Goal: Ask a question

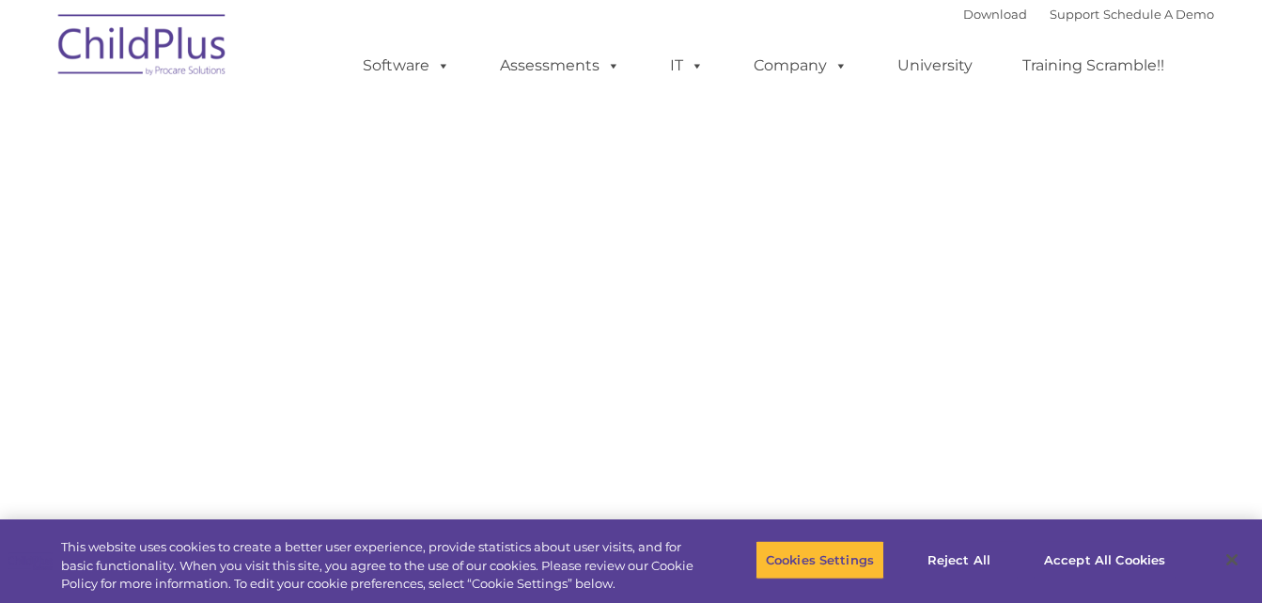
select select "MEDIUM"
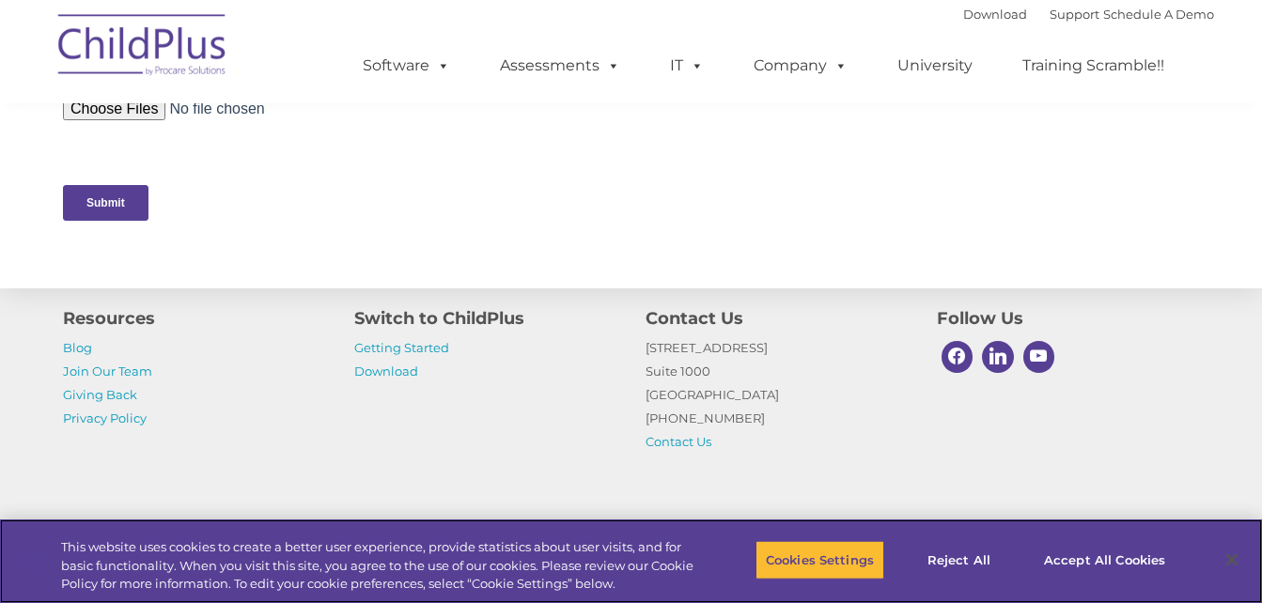
scroll to position [1026, 0]
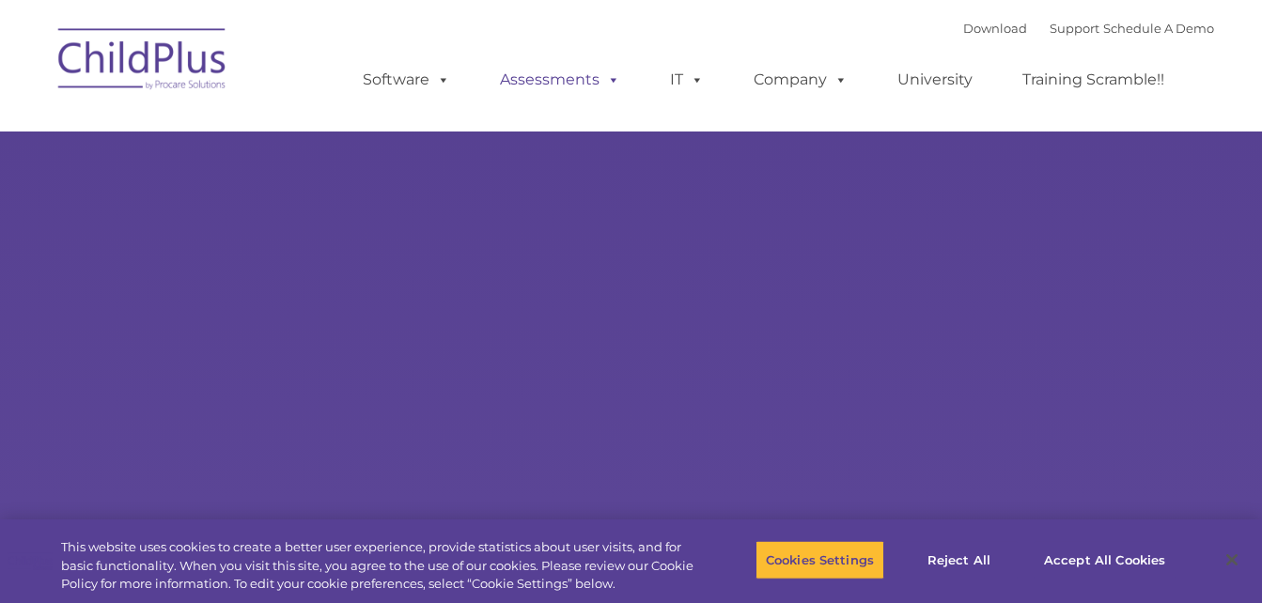
select select "MEDIUM"
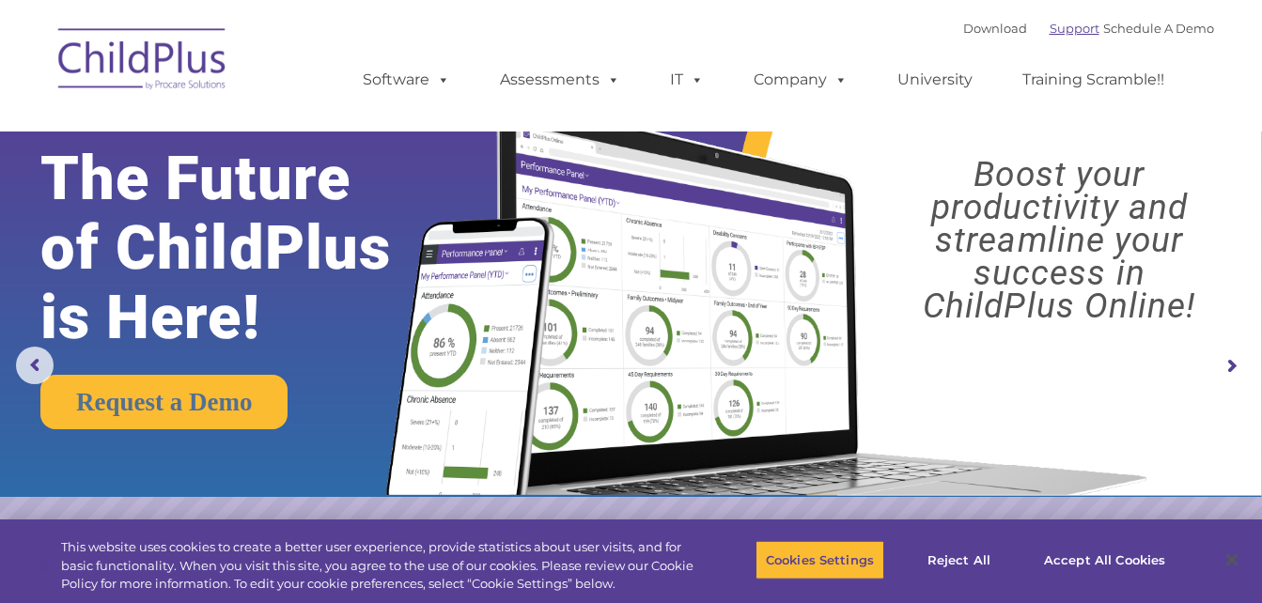
click at [1050, 29] on link "Support" at bounding box center [1075, 28] width 50 height 15
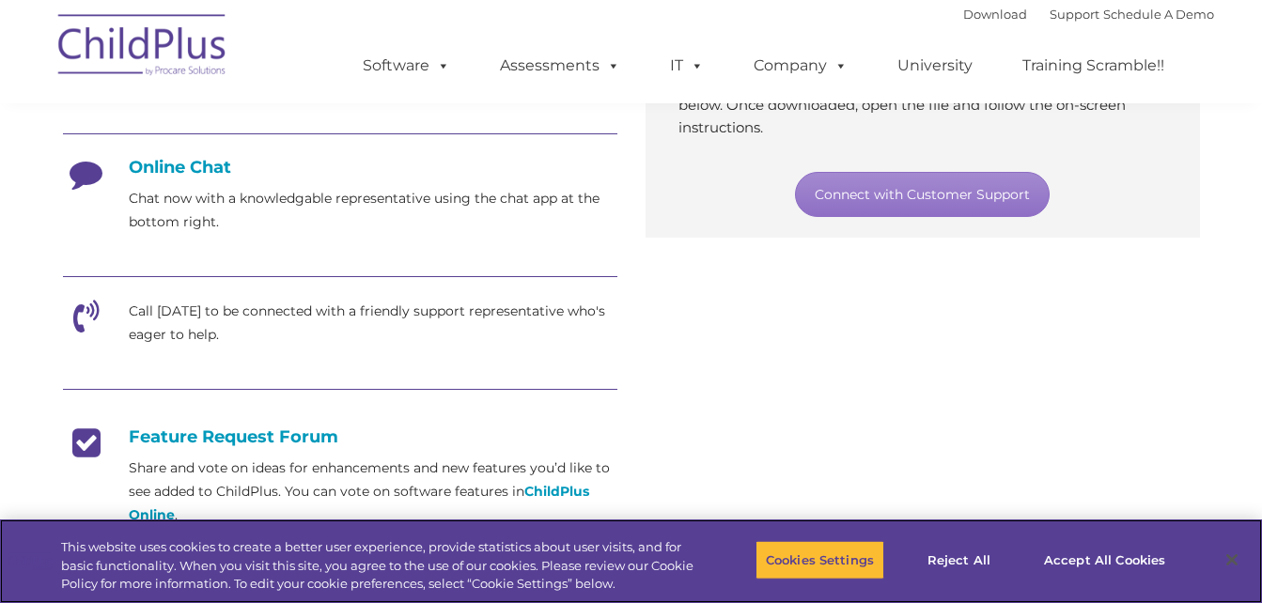
scroll to position [472, 0]
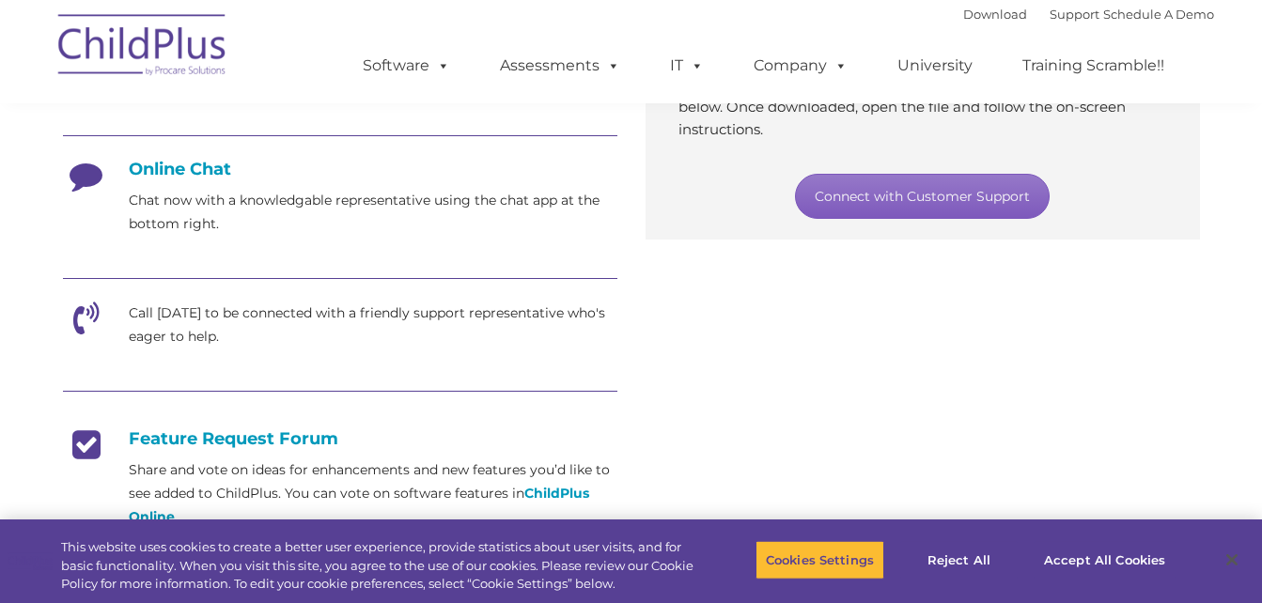
click at [928, 194] on link "Connect with Customer Support" at bounding box center [922, 196] width 255 height 45
